Goal: Transaction & Acquisition: Purchase product/service

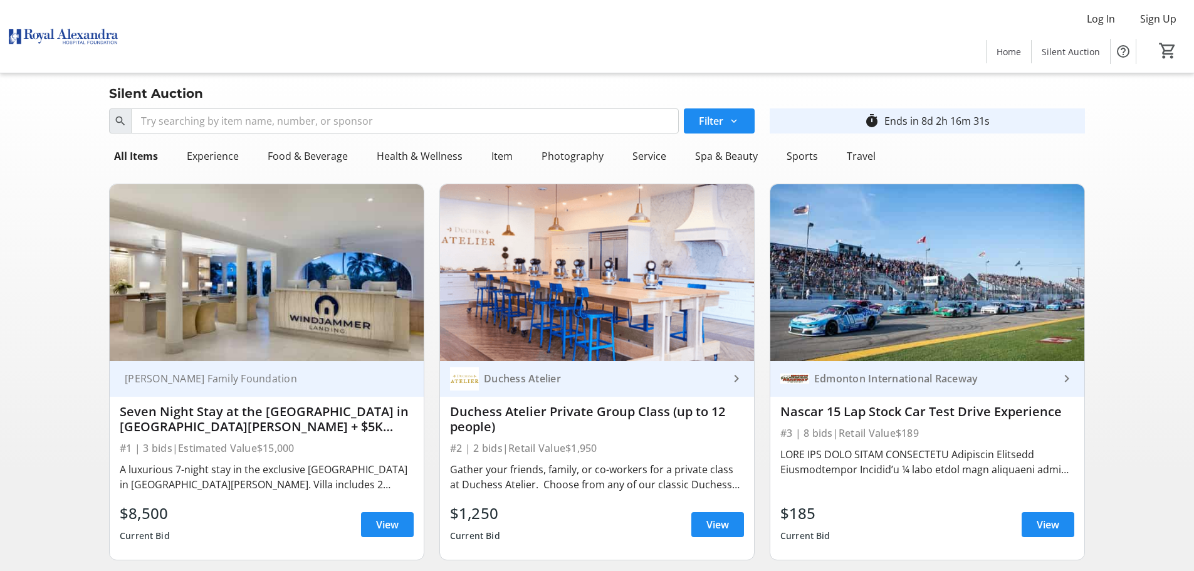
drag, startPoint x: 1189, startPoint y: 167, endPoint x: 1189, endPoint y: 192, distance: 24.5
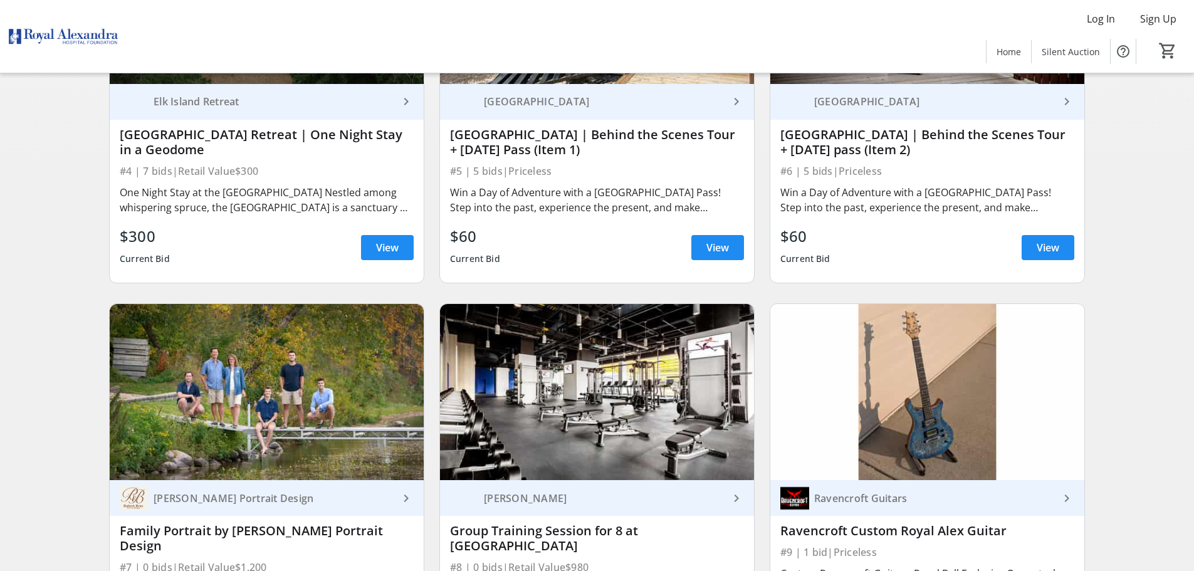
scroll to position [640, 0]
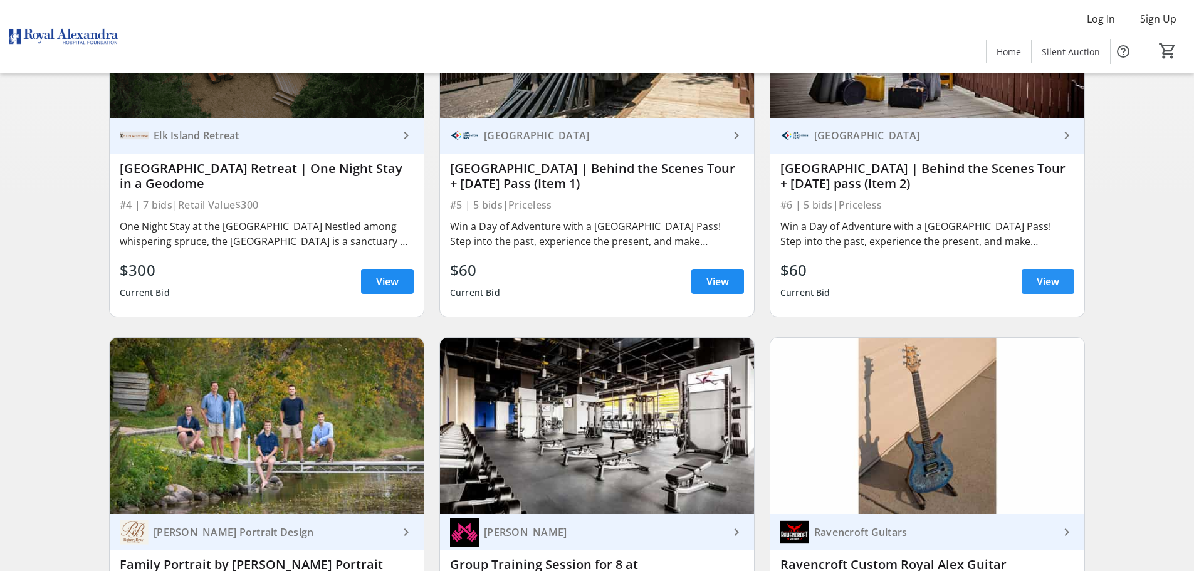
click at [1053, 276] on span "View" at bounding box center [1048, 281] width 23 height 15
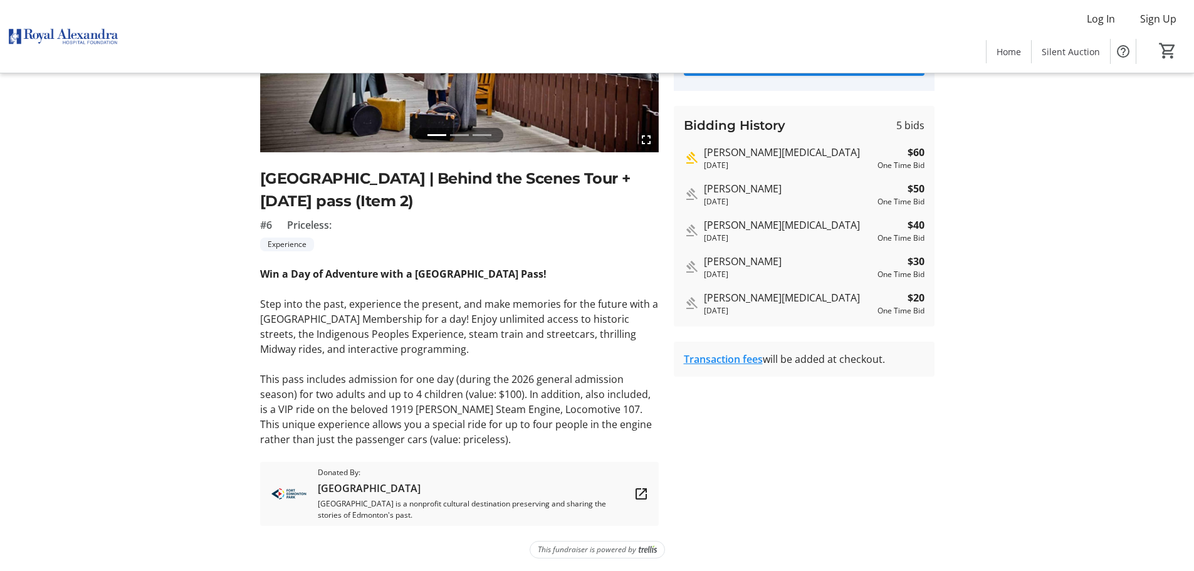
scroll to position [193, 0]
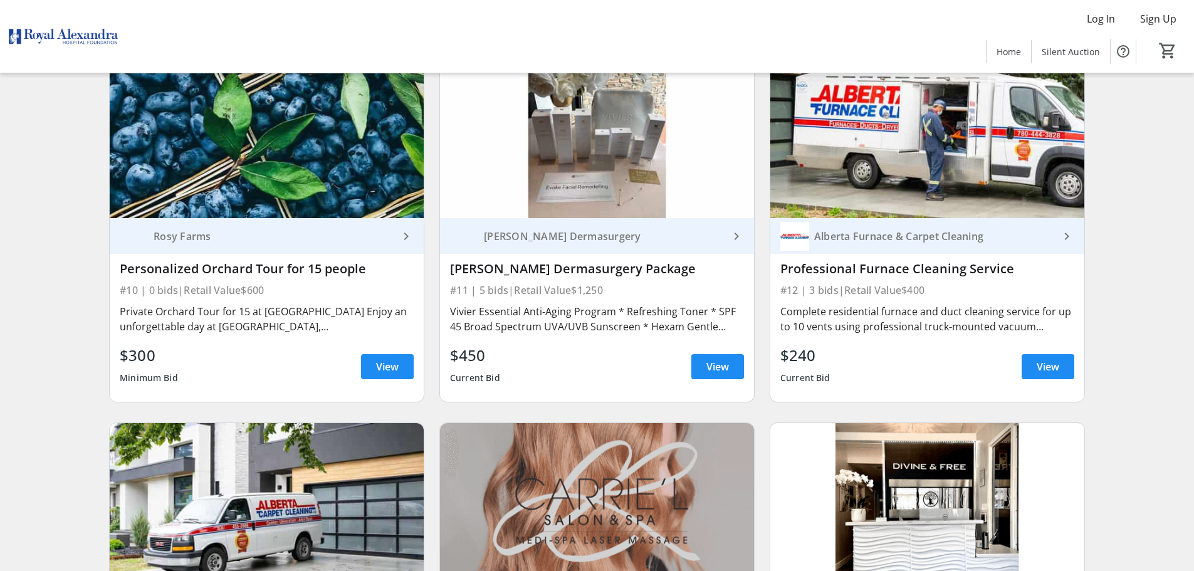
scroll to position [1307, 0]
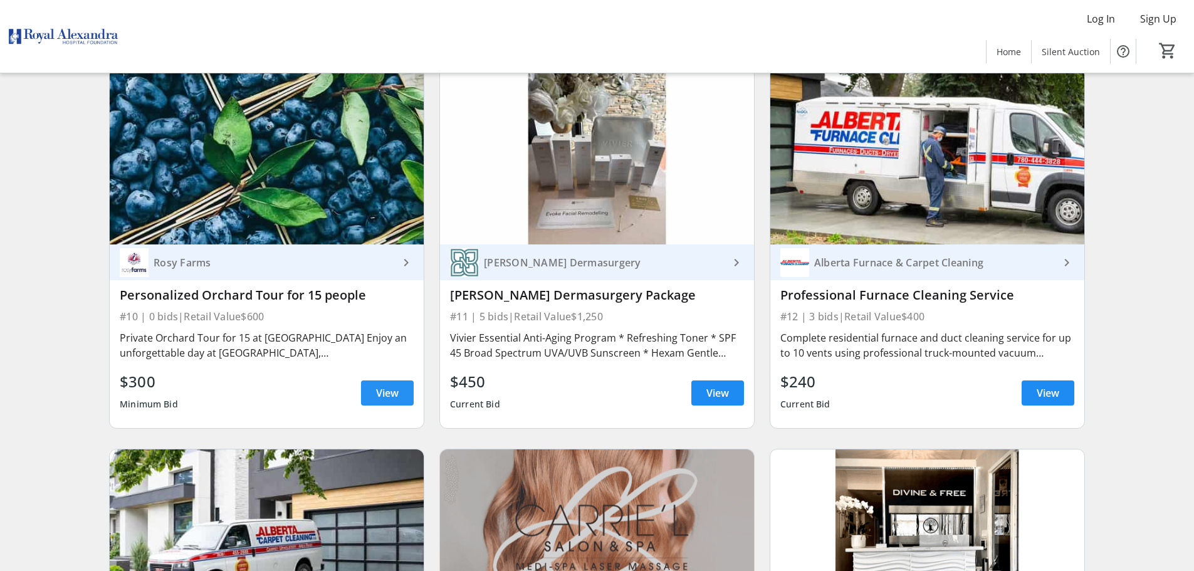
click at [387, 386] on span "View" at bounding box center [387, 393] width 23 height 15
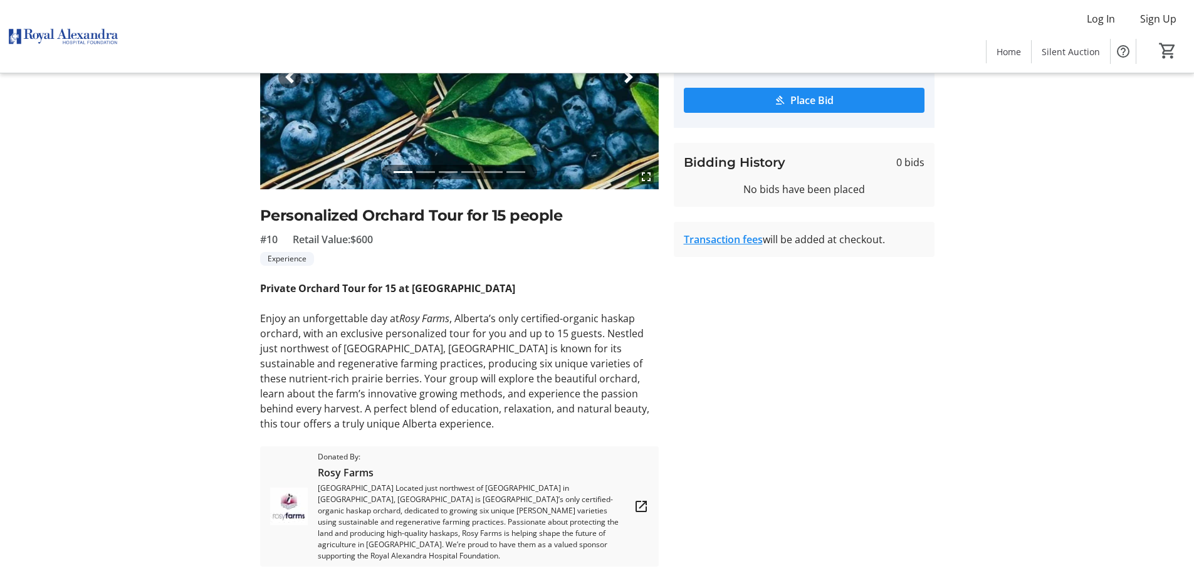
scroll to position [186, 0]
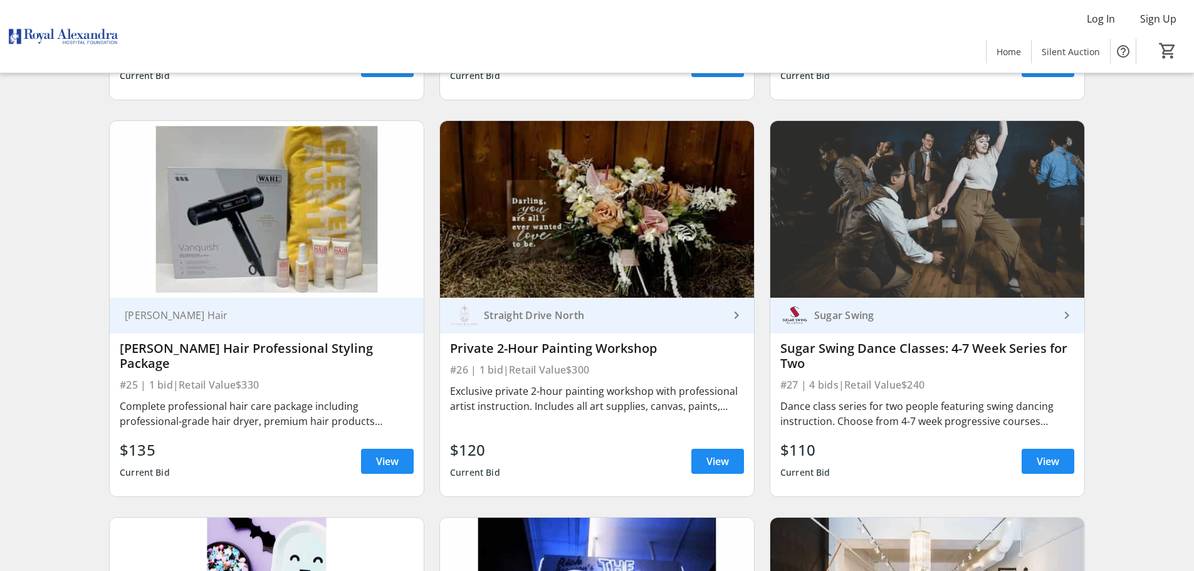
scroll to position [3168, 0]
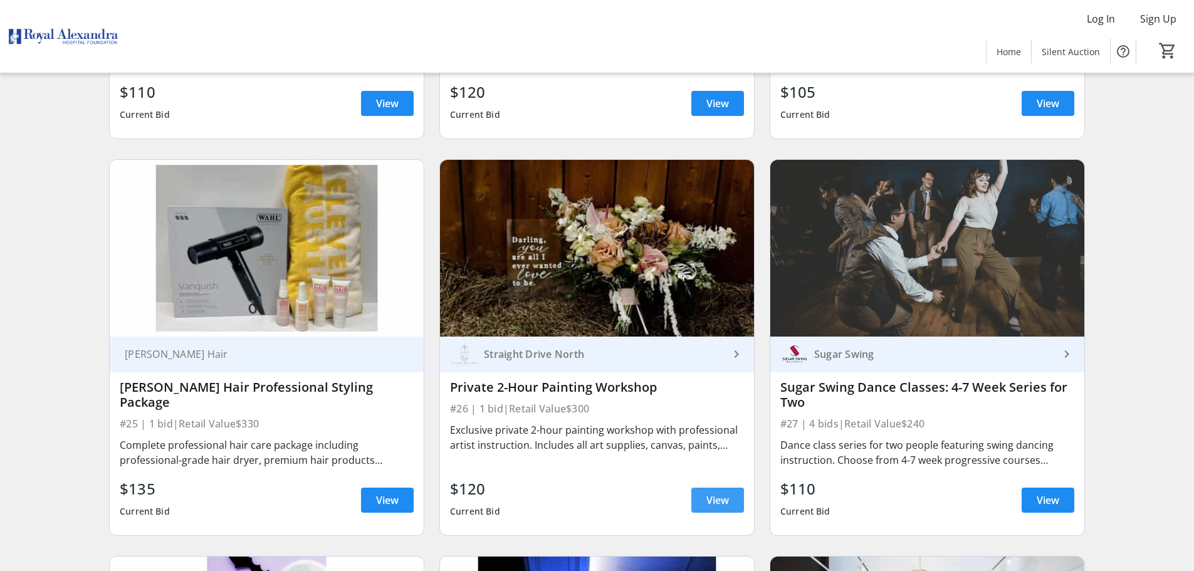
click at [717, 493] on span "View" at bounding box center [718, 500] width 23 height 15
